Goal: Task Accomplishment & Management: Complete application form

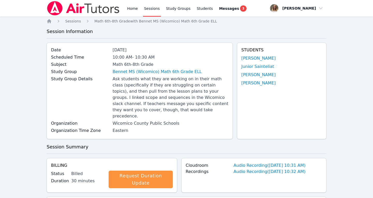
scroll to position [279, 0]
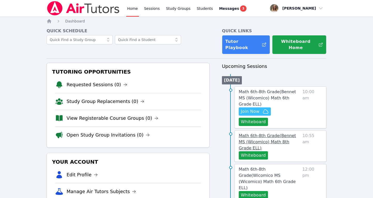
scroll to position [51, 0]
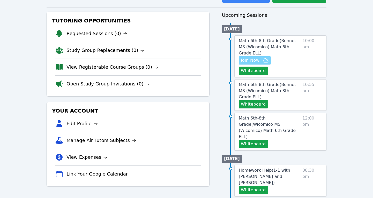
click at [254, 57] on span "Join Now" at bounding box center [250, 60] width 19 height 6
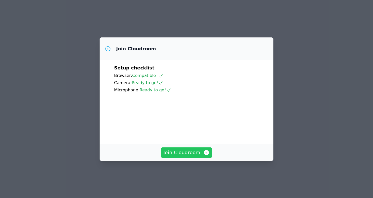
click at [180, 156] on span "Join Cloudroom" at bounding box center [186, 152] width 46 height 7
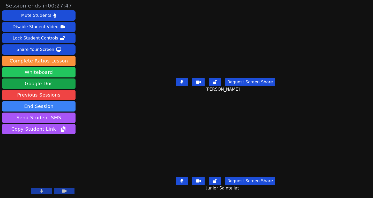
click at [54, 74] on button "Whiteboard" at bounding box center [38, 72] width 73 height 10
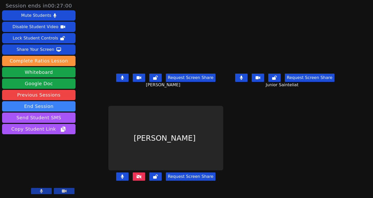
click at [136, 179] on icon at bounding box center [138, 177] width 5 height 4
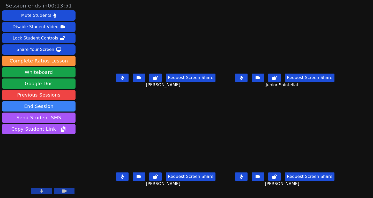
click at [247, 82] on button at bounding box center [241, 78] width 12 height 8
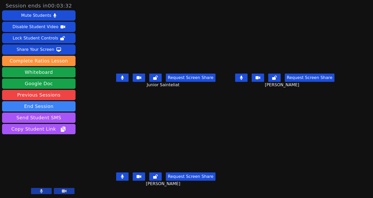
click at [121, 179] on icon at bounding box center [122, 177] width 3 height 4
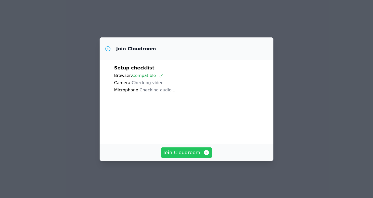
click at [188, 156] on span "Join Cloudroom" at bounding box center [186, 152] width 46 height 7
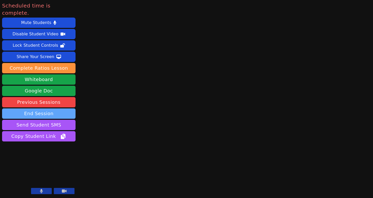
click at [29, 109] on button "End Session" at bounding box center [38, 114] width 73 height 10
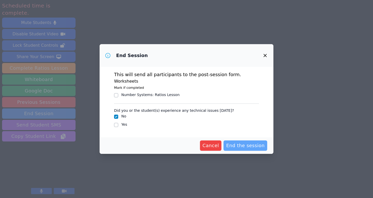
drag, startPoint x: 242, startPoint y: 148, endPoint x: 234, endPoint y: 148, distance: 8.5
click at [240, 148] on span "End the session" at bounding box center [245, 145] width 39 height 7
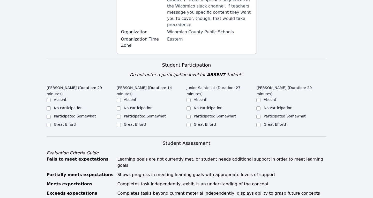
scroll to position [142, 0]
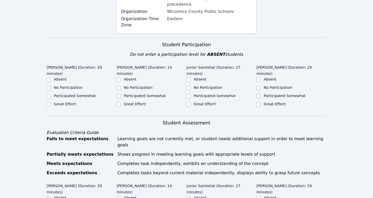
click at [68, 102] on label "Great Effort!" at bounding box center [65, 104] width 22 height 4
click at [51, 103] on input "Great Effort!" at bounding box center [49, 105] width 4 height 4
checkbox input "true"
click at [124, 102] on label "Great Effort!" at bounding box center [135, 104] width 22 height 4
click at [121, 103] on input "Great Effort!" at bounding box center [119, 105] width 4 height 4
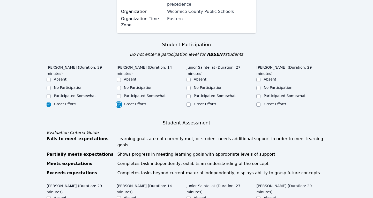
checkbox input "true"
click at [202, 102] on label "Great Effort!" at bounding box center [205, 104] width 22 height 4
click at [190, 103] on input "Great Effort!" at bounding box center [188, 105] width 4 height 4
checkbox input "true"
click at [269, 102] on label "Great Effort!" at bounding box center [274, 104] width 22 height 4
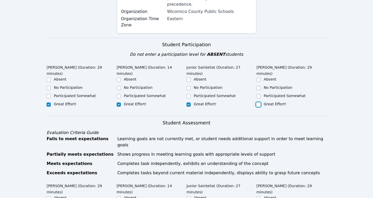
click at [260, 103] on input "Great Effort!" at bounding box center [258, 105] width 4 height 4
checkbox input "true"
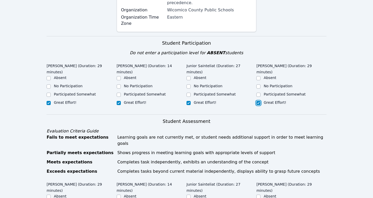
scroll to position [139, 0]
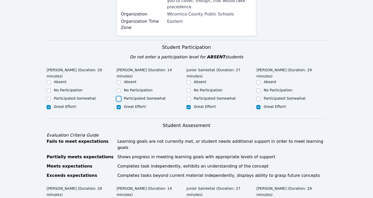
click at [119, 97] on input "Participated Somewhat" at bounding box center [119, 99] width 4 height 4
checkbox input "true"
checkbox input "false"
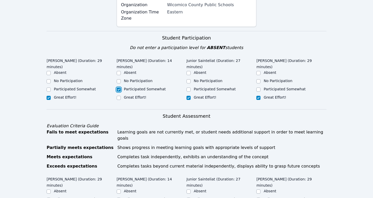
scroll to position [151, 0]
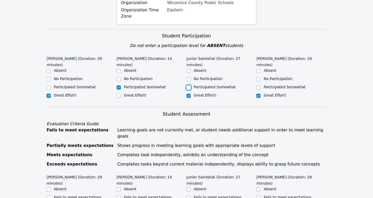
click at [188, 86] on input "Participated Somewhat" at bounding box center [188, 88] width 4 height 4
checkbox input "true"
checkbox input "false"
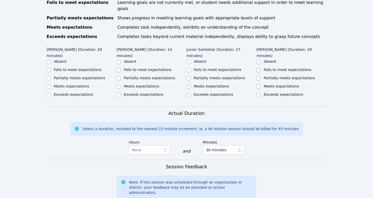
scroll to position [280, 0]
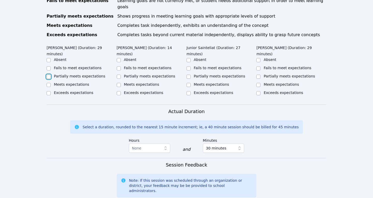
click at [49, 75] on input "Partially meets expectations" at bounding box center [49, 77] width 4 height 4
checkbox input "true"
click at [123, 74] on div "Partially meets expectations" at bounding box center [152, 77] width 70 height 6
click at [121, 74] on div "Partially meets expectations" at bounding box center [152, 77] width 70 height 6
click at [117, 75] on input "Partially meets expectations" at bounding box center [119, 77] width 4 height 4
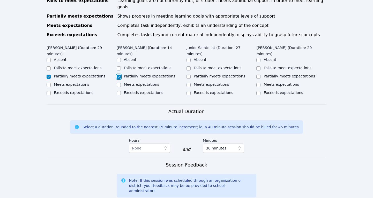
checkbox input "true"
click at [190, 75] on input "Partially meets expectations" at bounding box center [188, 77] width 4 height 4
checkbox input "true"
click at [261, 74] on div "Partially meets expectations" at bounding box center [291, 77] width 70 height 6
click at [260, 75] on input "Partially meets expectations" at bounding box center [258, 77] width 4 height 4
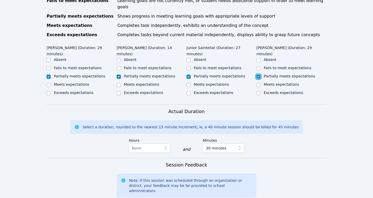
checkbox input "true"
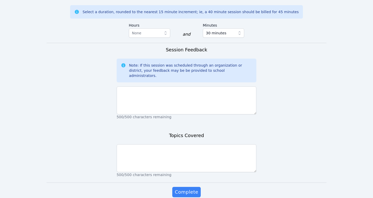
scroll to position [396, 0]
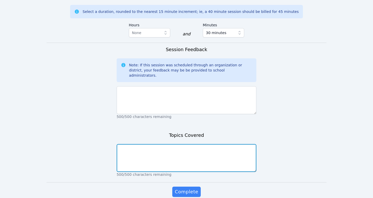
click at [195, 144] on textarea at bounding box center [187, 158] width 140 height 28
type textarea "areas"
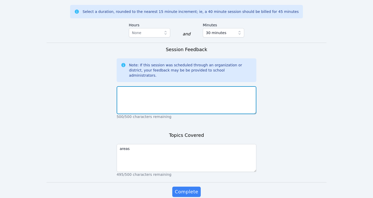
click at [163, 86] on textarea at bounding box center [187, 100] width 140 height 28
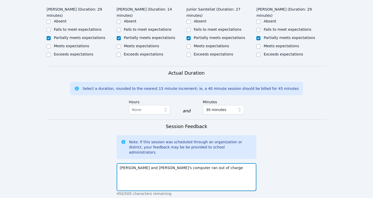
scroll to position [319, 0]
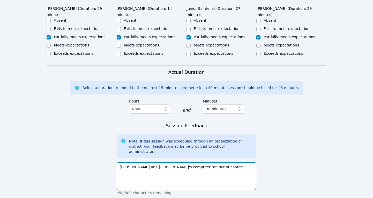
click at [138, 163] on textarea "Wooderson and Junior's computer ran out of charge" at bounding box center [187, 177] width 140 height 28
click at [119, 163] on textarea "Wooderson's computer ran out of charge near the middle of the session. and Juni…" at bounding box center [187, 177] width 140 height 28
click at [243, 163] on textarea "Wooderson's computer ran out of charge near the middle of the session. and Juni…" at bounding box center [187, 177] width 140 height 28
click at [120, 163] on textarea "Wooderson's computer ran out of charge near the middle of the session. Junior's…" at bounding box center [187, 177] width 140 height 28
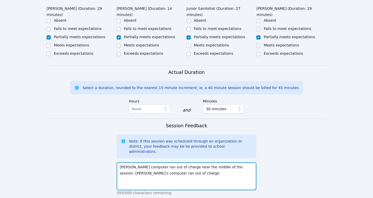
drag, startPoint x: 179, startPoint y: 150, endPoint x: 131, endPoint y: 152, distance: 47.9
click at [131, 163] on textarea "Wooderson's computer ran out of charge near the middle of the session. Junior's…" at bounding box center [187, 177] width 140 height 28
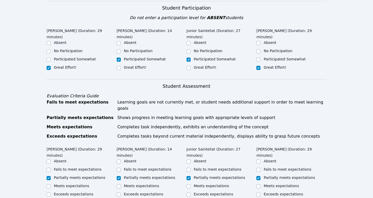
scroll to position [178, 0]
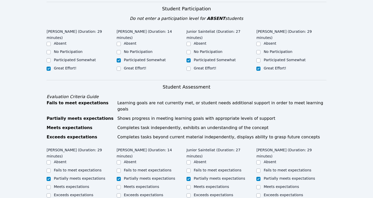
type textarea "Wooderson's computer ran out of charge near the middle of the session. Junior d…"
click at [189, 67] on input "Great Effort!" at bounding box center [188, 69] width 4 height 4
checkbox input "true"
checkbox input "false"
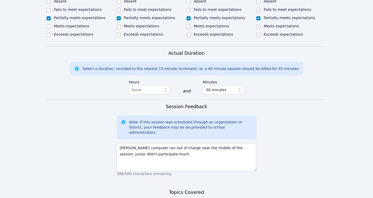
scroll to position [343, 0]
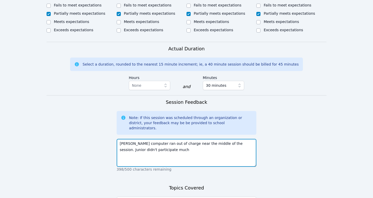
drag, startPoint x: 120, startPoint y: 126, endPoint x: 160, endPoint y: 126, distance: 39.8
click at [160, 139] on textarea "Wooderson's computer ran out of charge near the middle of the session. Junior d…" at bounding box center [187, 153] width 140 height 28
click at [239, 139] on textarea "Wooderson's computer ran out of charge near the middle of the session. Junior i…" at bounding box center [187, 153] width 140 height 28
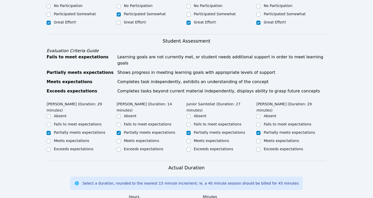
scroll to position [222, 0]
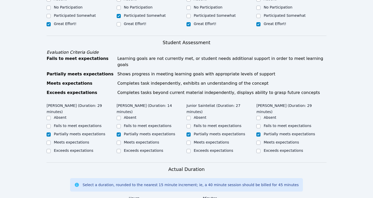
type textarea "Wooderson's computer ran out of charge near the middle of the session but he pa…"
click at [118, 141] on input "Meets expectations" at bounding box center [119, 143] width 4 height 4
checkbox input "true"
checkbox input "false"
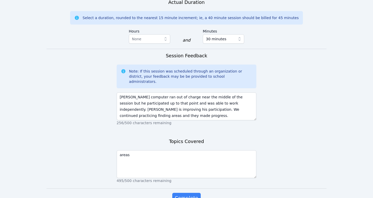
scroll to position [396, 0]
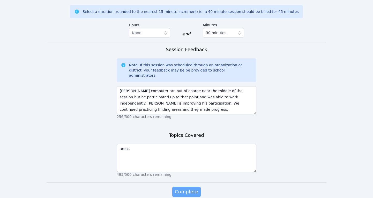
click at [186, 188] on span "Complete" at bounding box center [186, 191] width 23 height 7
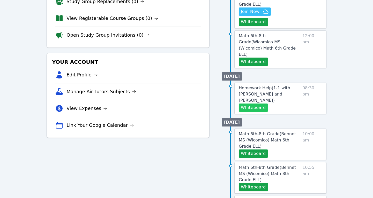
scroll to position [102, 0]
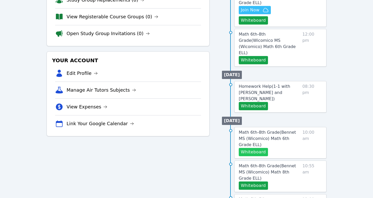
click at [250, 148] on button "Whiteboard" at bounding box center [253, 152] width 29 height 8
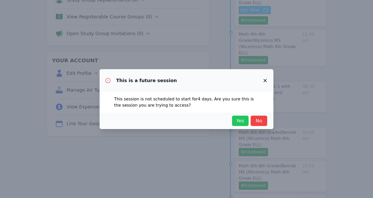
click at [239, 121] on span "Yes" at bounding box center [239, 120] width 11 height 7
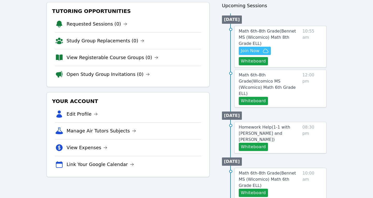
scroll to position [54, 0]
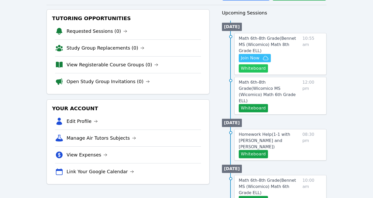
click at [268, 64] on button "Whiteboard" at bounding box center [253, 68] width 29 height 8
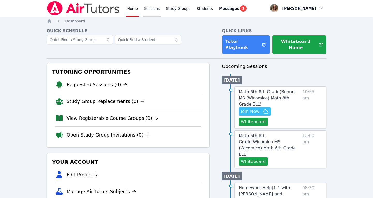
click at [154, 7] on link "Sessions" at bounding box center [152, 8] width 18 height 17
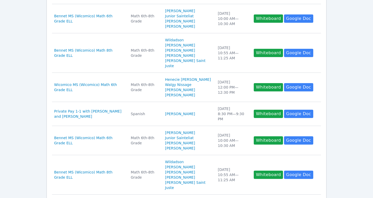
scroll to position [256, 0]
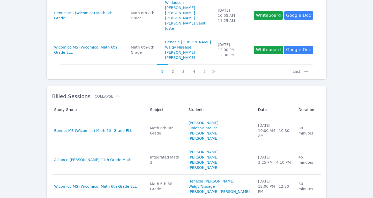
scroll to position [373, 0]
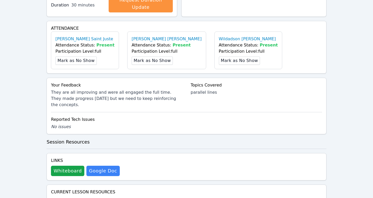
scroll to position [185, 0]
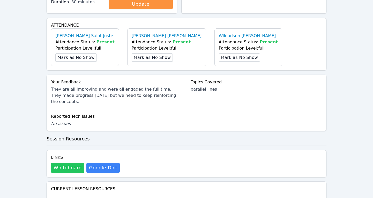
click at [70, 163] on button "Whiteboard" at bounding box center [67, 168] width 33 height 10
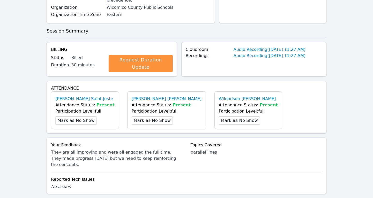
scroll to position [0, 0]
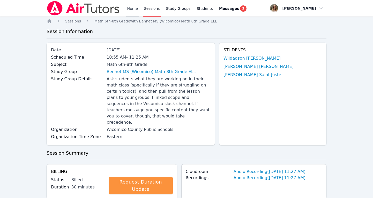
click at [131, 8] on link "Home" at bounding box center [132, 8] width 13 height 17
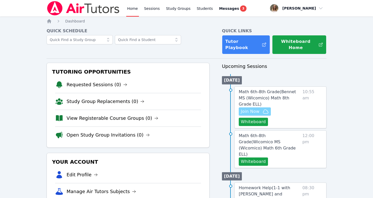
click at [255, 109] on span "Join Now" at bounding box center [250, 112] width 19 height 6
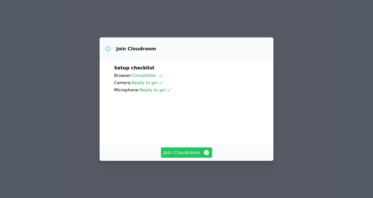
click at [179, 156] on span "Join Cloudroom" at bounding box center [186, 152] width 46 height 7
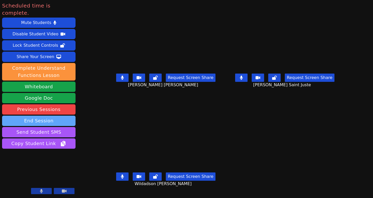
click at [55, 116] on button "End Session" at bounding box center [38, 121] width 73 height 10
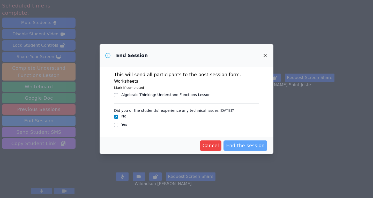
click at [242, 146] on span "End the session" at bounding box center [245, 145] width 39 height 7
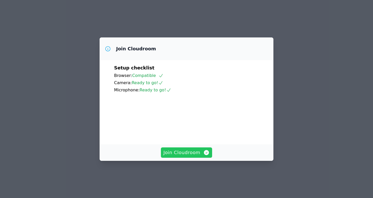
click at [166, 156] on span "Join Cloudroom" at bounding box center [186, 152] width 46 height 7
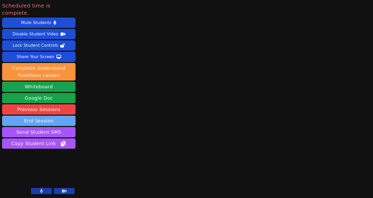
click at [49, 116] on button "End Session" at bounding box center [38, 121] width 73 height 10
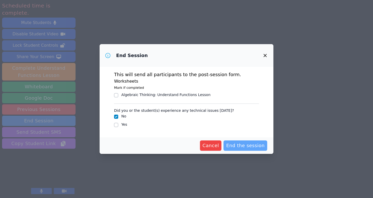
click at [247, 145] on span "End the session" at bounding box center [245, 145] width 39 height 7
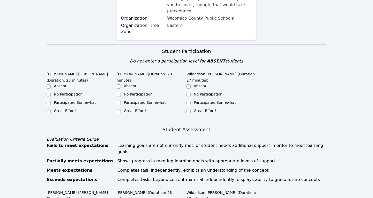
scroll to position [135, 0]
click at [65, 109] on label "Great Effort!" at bounding box center [65, 111] width 22 height 4
click at [51, 109] on input "Great Effort!" at bounding box center [49, 111] width 4 height 4
checkbox input "true"
click at [127, 109] on label "Great Effort!" at bounding box center [135, 111] width 22 height 4
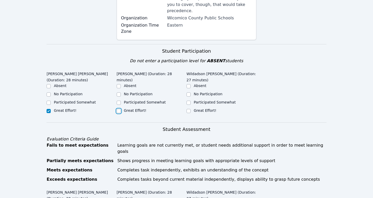
click at [121, 109] on input "Great Effort!" at bounding box center [119, 111] width 4 height 4
checkbox input "true"
click at [191, 108] on div "Great Effort!" at bounding box center [221, 111] width 70 height 6
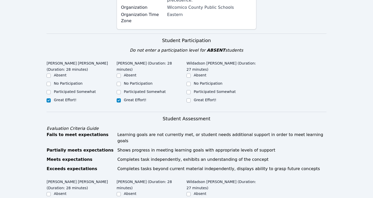
scroll to position [147, 0]
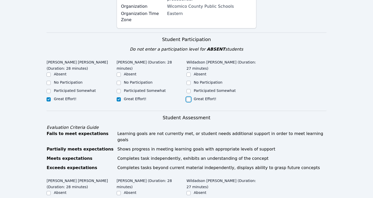
click at [187, 97] on input "Great Effort!" at bounding box center [188, 99] width 4 height 4
checkbox input "true"
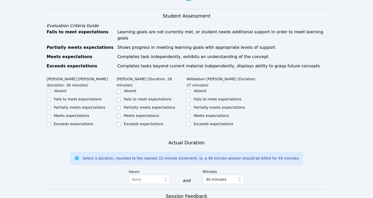
scroll to position [250, 0]
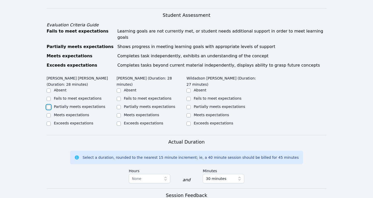
click at [49, 105] on input "Partially meets expectations" at bounding box center [49, 107] width 4 height 4
checkbox input "true"
click at [118, 105] on input "Partially meets expectations" at bounding box center [119, 107] width 4 height 4
checkbox input "true"
click at [188, 105] on input "Partially meets expectations" at bounding box center [188, 107] width 4 height 4
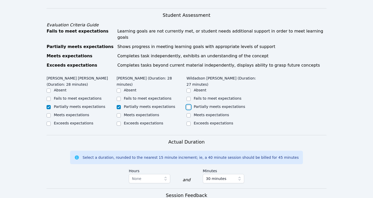
checkbox input "true"
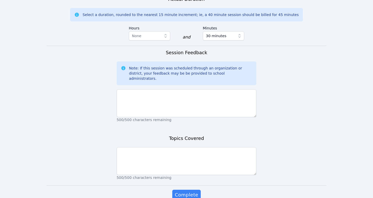
scroll to position [396, 0]
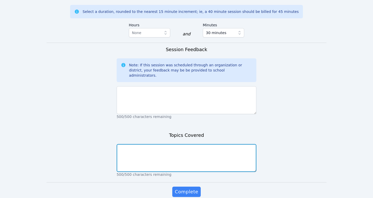
click at [131, 144] on textarea at bounding box center [187, 158] width 140 height 28
type textarea "Angle relationships"
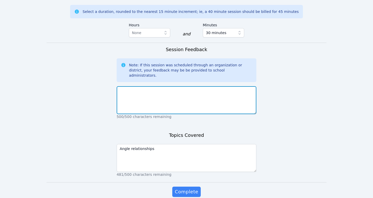
click at [135, 86] on textarea at bounding box center [187, 100] width 140 height 28
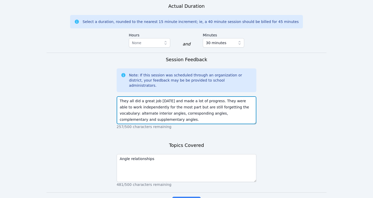
scroll to position [383, 0]
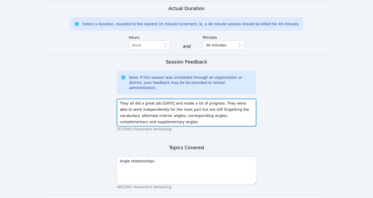
click at [156, 99] on textarea "They all did a great job today and made a lot of progress. They were able to wo…" at bounding box center [187, 113] width 140 height 28
click at [180, 99] on textarea "They all did a great job today and made a lot of progress. They were able to wo…" at bounding box center [187, 113] width 140 height 28
click at [163, 99] on textarea "They all did a great job today and made a lot of progress. They were able to wo…" at bounding box center [187, 113] width 140 height 28
type textarea "They all did a great job today and made a lot of progress. They were able to wo…"
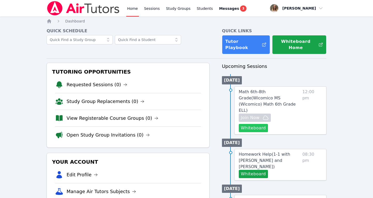
click at [268, 124] on button "Whiteboard" at bounding box center [253, 128] width 29 height 8
click at [258, 115] on span "Join Now" at bounding box center [250, 118] width 19 height 6
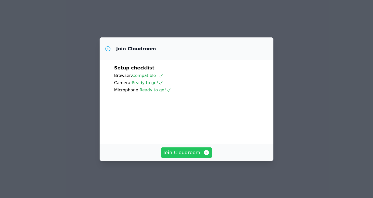
click at [185, 156] on span "Join Cloudroom" at bounding box center [186, 152] width 46 height 7
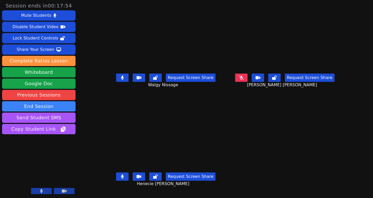
click at [244, 80] on icon at bounding box center [241, 78] width 5 height 4
click at [242, 80] on icon at bounding box center [241, 78] width 3 height 4
click at [244, 80] on icon at bounding box center [241, 78] width 5 height 4
click at [120, 80] on icon at bounding box center [122, 78] width 5 height 4
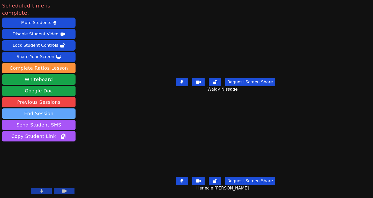
click at [34, 109] on button "End Session" at bounding box center [38, 114] width 73 height 10
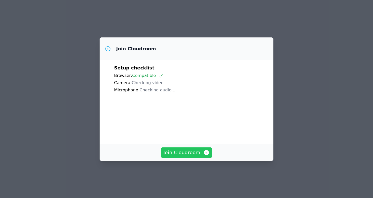
click at [171, 156] on span "Join Cloudroom" at bounding box center [186, 152] width 46 height 7
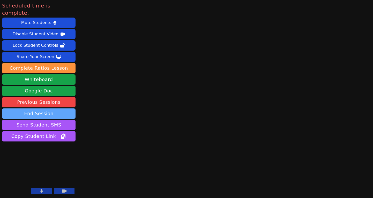
click at [63, 109] on button "End Session" at bounding box center [38, 114] width 73 height 10
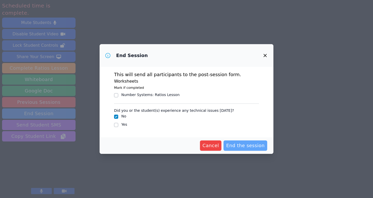
click at [241, 147] on span "End the session" at bounding box center [245, 145] width 39 height 7
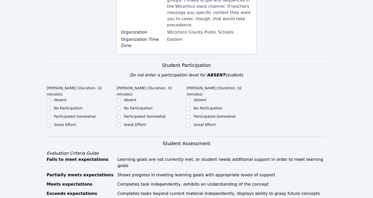
scroll to position [122, 0]
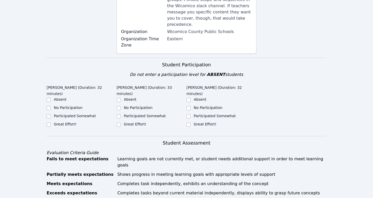
click at [66, 122] on label "Great Effort!" at bounding box center [65, 124] width 22 height 4
click at [51, 123] on input "Great Effort!" at bounding box center [49, 125] width 4 height 4
checkbox input "true"
click at [134, 122] on label "Great Effort!" at bounding box center [135, 124] width 22 height 4
click at [121, 123] on input "Great Effort!" at bounding box center [119, 125] width 4 height 4
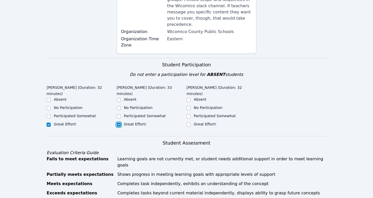
checkbox input "true"
click at [200, 122] on label "Great Effort!" at bounding box center [205, 124] width 22 height 4
click at [190, 123] on input "Great Effort!" at bounding box center [188, 125] width 4 height 4
checkbox input "true"
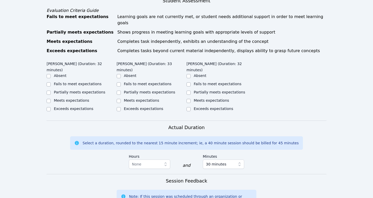
scroll to position [273, 0]
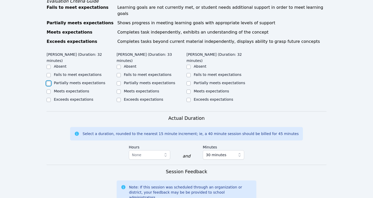
click at [47, 81] on input "Partially meets expectations" at bounding box center [49, 83] width 4 height 4
checkbox input "true"
click at [119, 90] on input "Meets expectations" at bounding box center [119, 92] width 4 height 4
checkbox input "true"
click at [191, 80] on div "Partially meets expectations" at bounding box center [221, 83] width 70 height 6
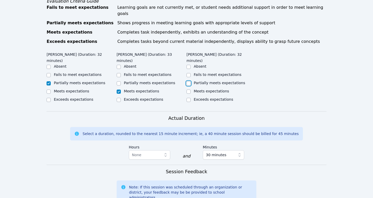
click at [186, 81] on input "Partially meets expectations" at bounding box center [188, 83] width 4 height 4
checkbox input "true"
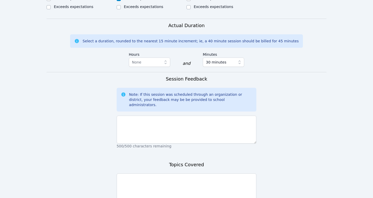
scroll to position [365, 0]
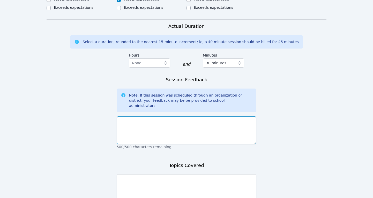
click at [160, 117] on textarea at bounding box center [187, 131] width 140 height 28
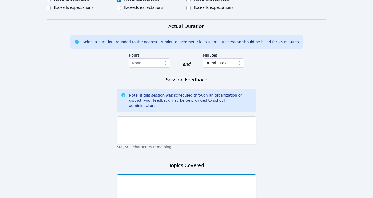
click at [142, 174] on textarea at bounding box center [187, 188] width 140 height 28
type textarea "Vocabulary, nets and areas"
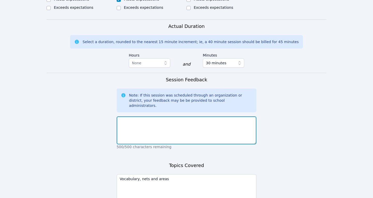
click at [149, 117] on textarea at bounding box center [187, 131] width 140 height 28
type textarea "g"
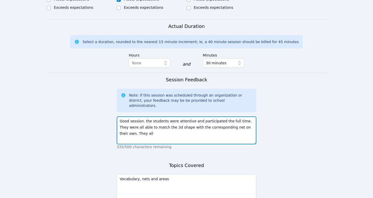
click at [225, 117] on textarea "Good session. the students were attentive and participated the full time. They …" at bounding box center [187, 131] width 140 height 28
drag, startPoint x: 252, startPoint y: 109, endPoint x: 227, endPoint y: 108, distance: 25.4
click at [227, 117] on textarea "Good session. the students were attentive and participated the full time. They …" at bounding box center [187, 131] width 140 height 28
click at [247, 117] on textarea "Good session. the students were attentive and participated the full time. They …" at bounding box center [187, 131] width 140 height 28
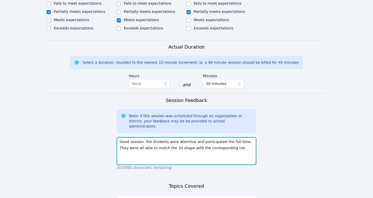
scroll to position [344, 0]
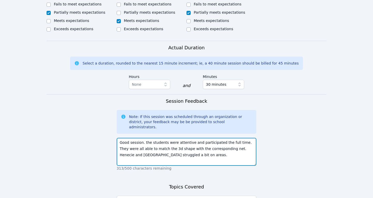
click at [139, 138] on textarea "Good session. the students were attentive and participated the full time. They …" at bounding box center [187, 152] width 140 height 28
drag, startPoint x: 155, startPoint y: 138, endPoint x: 132, endPoint y: 138, distance: 23.3
click at [132, 138] on textarea "Good session. the students were attentive and participated the full time. They …" at bounding box center [187, 152] width 140 height 28
click at [160, 138] on textarea "Good session. the students were attentive and participated the full time. They …" at bounding box center [187, 152] width 140 height 28
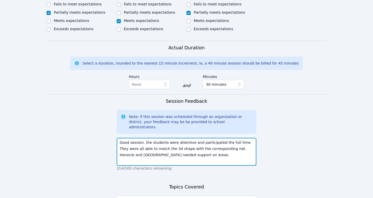
click at [160, 138] on textarea "Good session. the students were attentive and participated the full time. They …" at bounding box center [187, 152] width 140 height 28
click at [194, 138] on textarea "Good session. the students were attentive and participated the full time. They …" at bounding box center [187, 152] width 140 height 28
click at [176, 139] on textarea "Good session. the students were attentive and participated the full time. They …" at bounding box center [187, 152] width 140 height 28
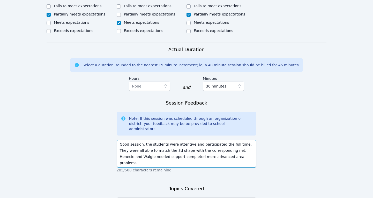
scroll to position [341, 0]
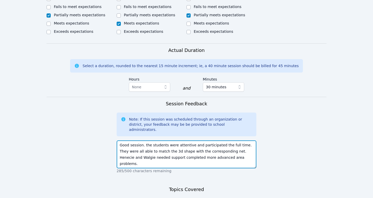
click at [129, 141] on textarea "Good session. the students were attentive and participated the full time. They …" at bounding box center [187, 155] width 140 height 28
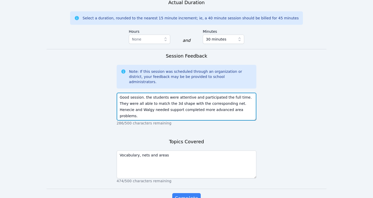
scroll to position [402, 0]
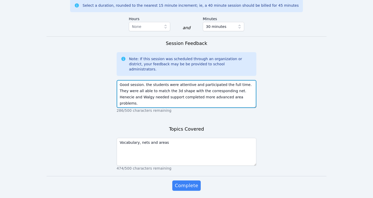
click at [176, 80] on textarea "Good session. the students were attentive and participated the full time. They …" at bounding box center [187, 94] width 140 height 28
click at [185, 80] on textarea "Good session. the students were attentive and participated the full time. They …" at bounding box center [187, 94] width 140 height 28
type textarea "Good session. the students were attentive and participated the full time. They …"
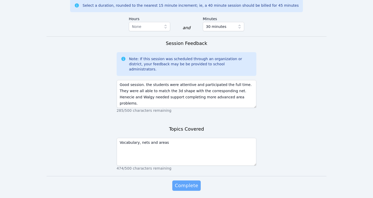
click at [185, 182] on span "Complete" at bounding box center [186, 185] width 23 height 7
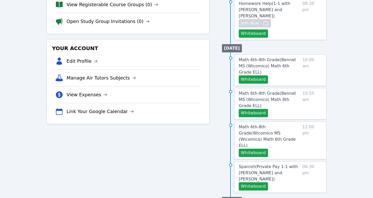
scroll to position [115, 0]
